Goal: Transaction & Acquisition: Obtain resource

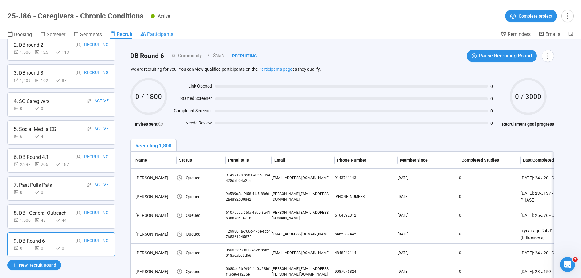
click at [155, 34] on span "Participants" at bounding box center [160, 34] width 26 height 6
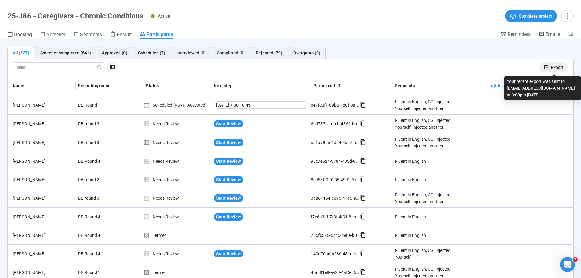
click at [559, 65] on span "Export" at bounding box center [557, 67] width 13 height 7
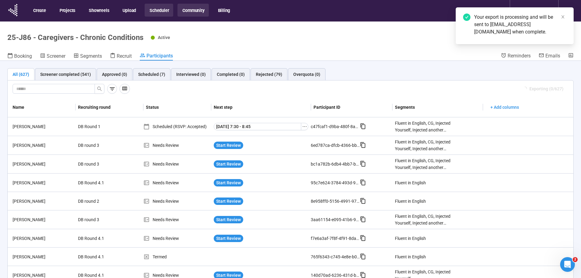
click at [195, 12] on button "Community" at bounding box center [193, 10] width 31 height 13
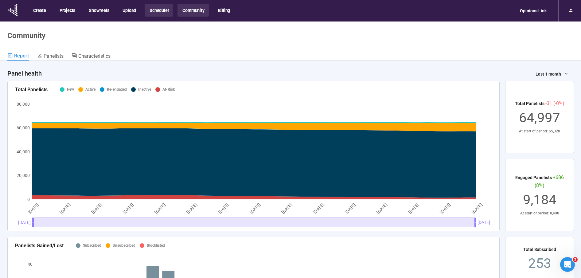
click at [158, 10] on button "Scheduler" at bounding box center [159, 10] width 29 height 13
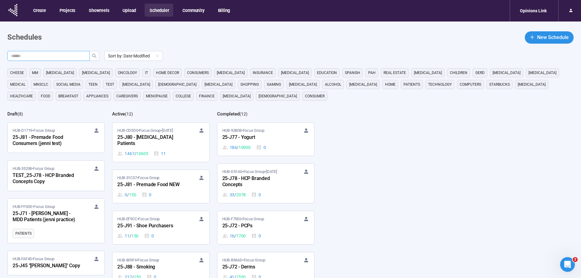
click at [76, 59] on input "text" at bounding box center [46, 56] width 70 height 7
type input "***"
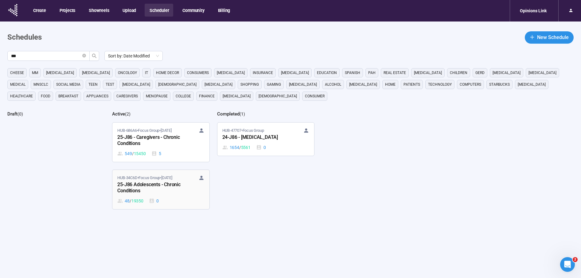
click at [141, 184] on div "25-J86 Adolescents - Chronic Conditions" at bounding box center [151, 188] width 68 height 14
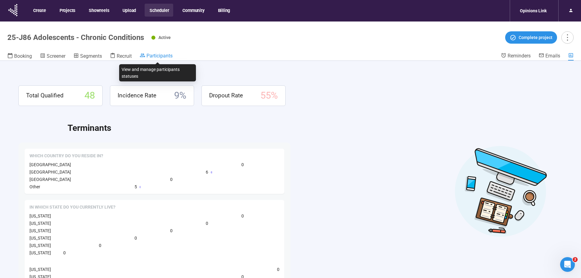
click at [159, 54] on span "Participants" at bounding box center [160, 56] width 26 height 6
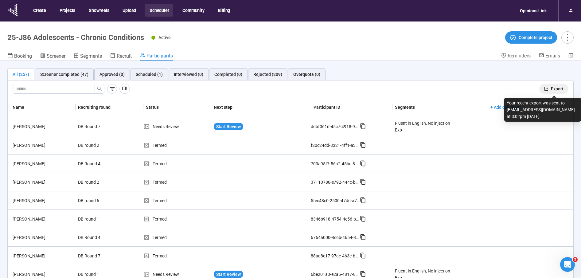
click at [558, 88] on span "Export" at bounding box center [557, 88] width 13 height 7
